Goal: Navigation & Orientation: Find specific page/section

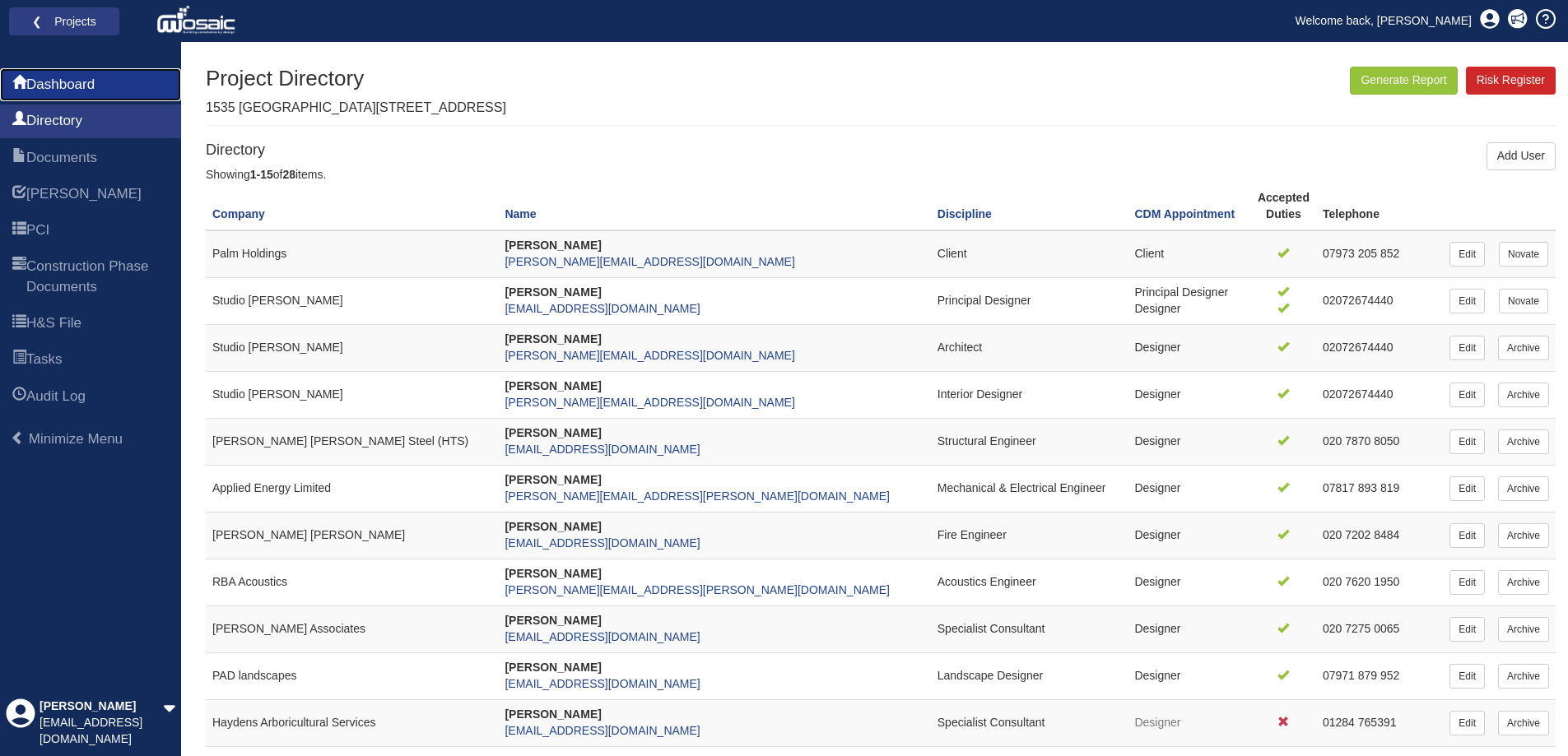
click at [88, 95] on link "Dashboard" at bounding box center [91, 85] width 181 height 33
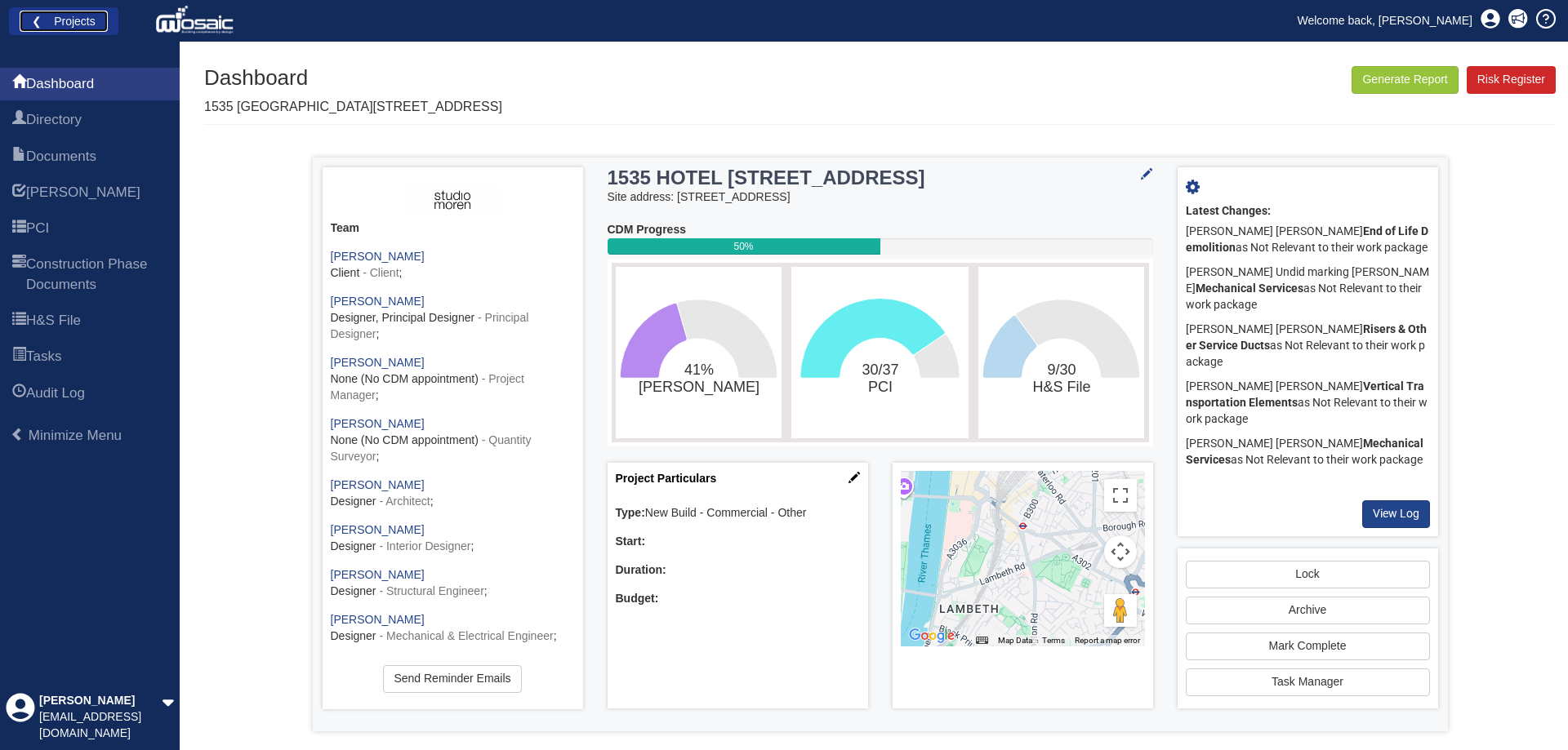
click at [35, 19] on link "❮ Projects" at bounding box center [63, 21] width 88 height 21
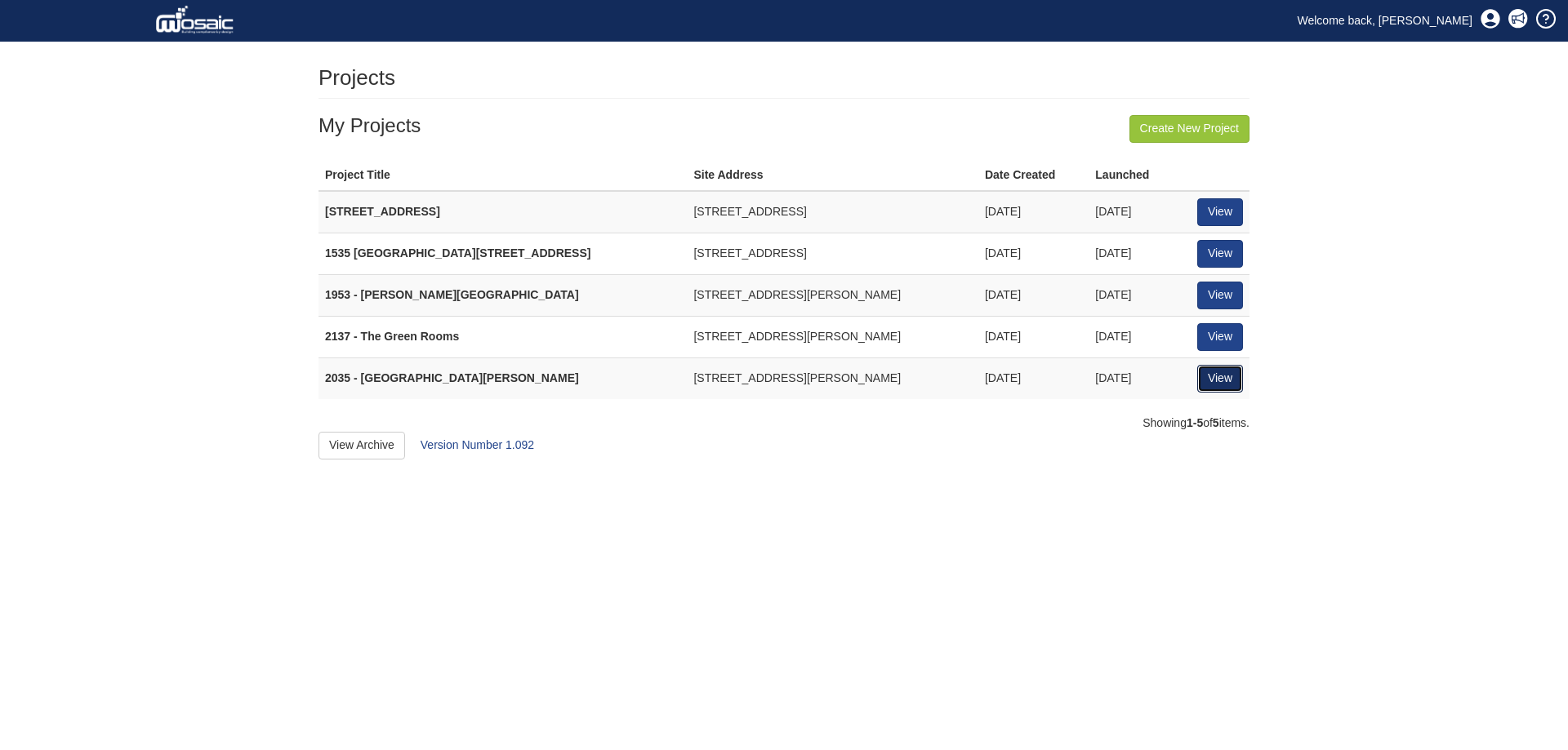
click at [1235, 381] on link "View" at bounding box center [1220, 379] width 46 height 28
